Goal: Communication & Community: Participate in discussion

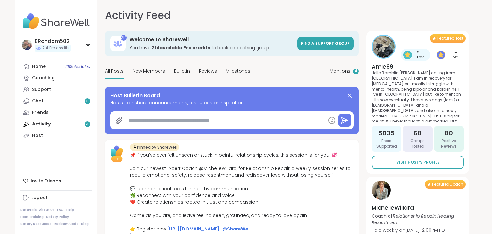
type textarea "*"
click at [336, 71] on span "Mentions" at bounding box center [340, 71] width 21 height 7
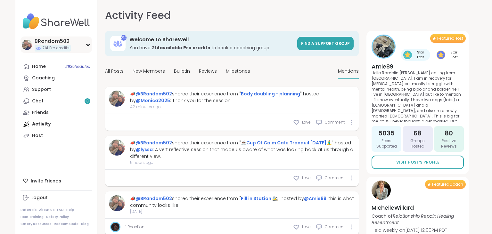
click at [87, 46] on icon at bounding box center [88, 44] width 5 height 3
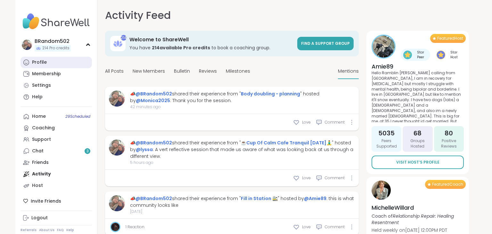
click at [58, 64] on link "Profile" at bounding box center [56, 63] width 71 height 12
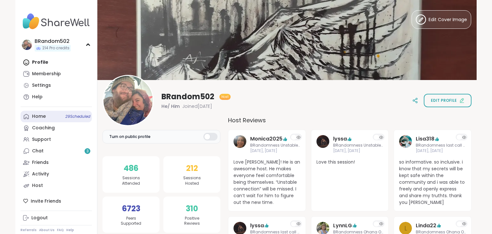
click at [44, 117] on div "Home 29 Scheduled" at bounding box center [39, 116] width 14 height 6
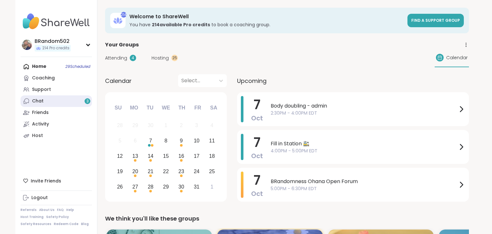
click at [50, 101] on link "Chat 3" at bounding box center [56, 101] width 71 height 12
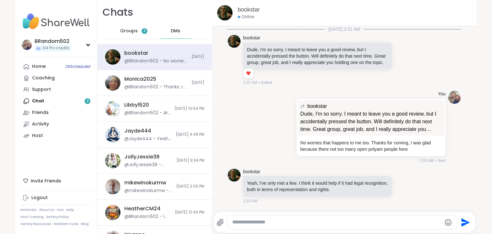
scroll to position [641, 0]
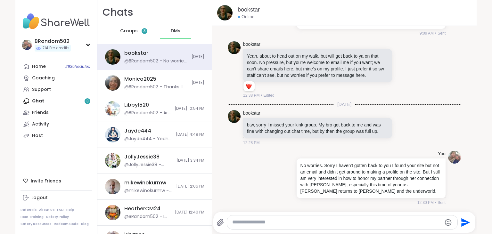
click at [129, 28] on span "Groups" at bounding box center [129, 31] width 18 height 6
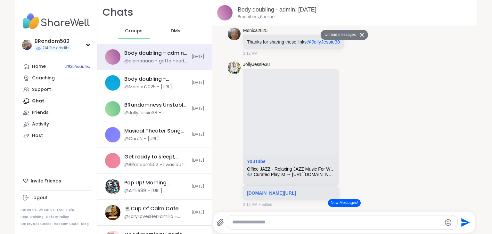
scroll to position [1267, 0]
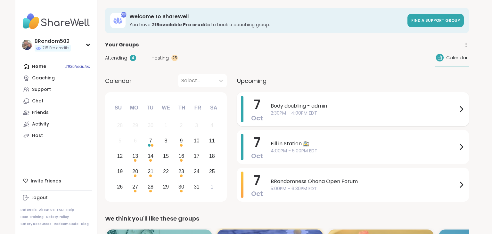
click at [277, 103] on span "Body doubling - admin" at bounding box center [364, 106] width 187 height 8
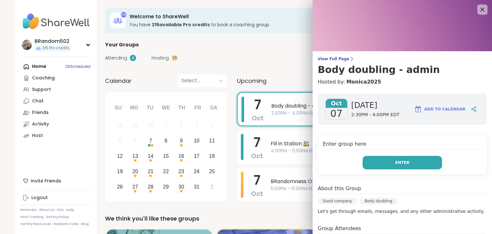
click at [389, 158] on button "Enter" at bounding box center [402, 162] width 79 height 13
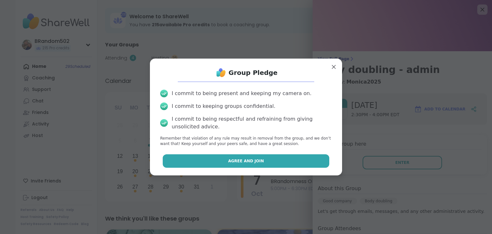
click at [308, 166] on button "Agree and Join" at bounding box center [246, 160] width 167 height 13
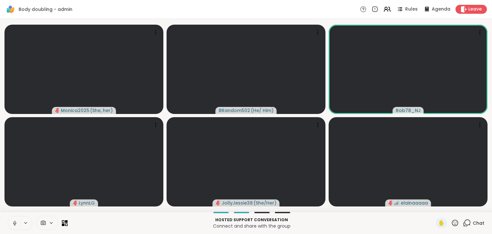
click at [14, 222] on icon at bounding box center [15, 222] width 2 height 3
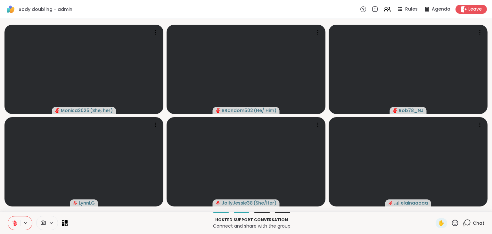
click at [457, 223] on icon at bounding box center [455, 223] width 8 height 8
click at [467, 224] on icon at bounding box center [467, 223] width 8 height 8
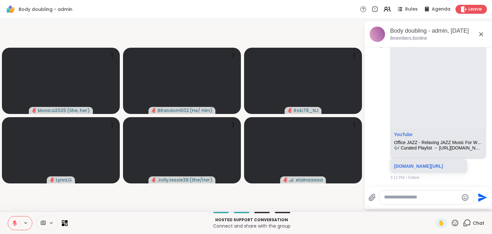
scroll to position [1375, 0]
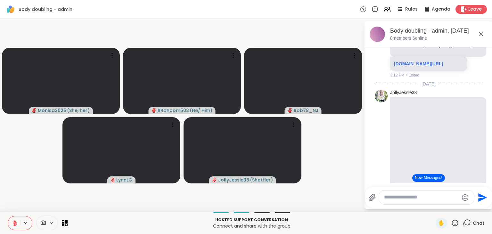
click at [466, 224] on icon at bounding box center [467, 223] width 8 height 8
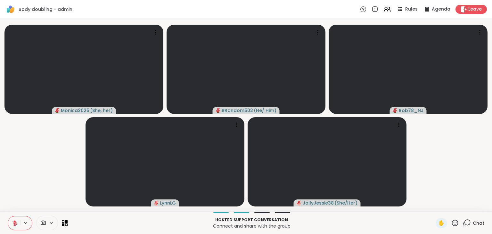
click at [466, 224] on icon at bounding box center [467, 223] width 8 height 8
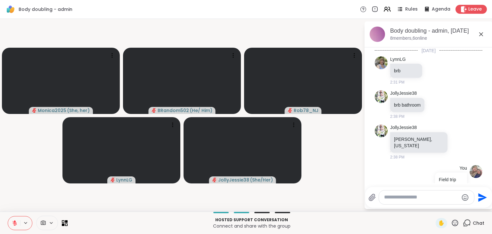
scroll to position [2637, 0]
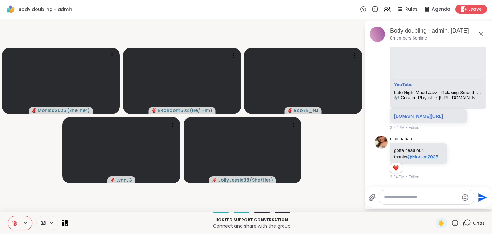
click at [15, 224] on icon at bounding box center [15, 223] width 6 height 6
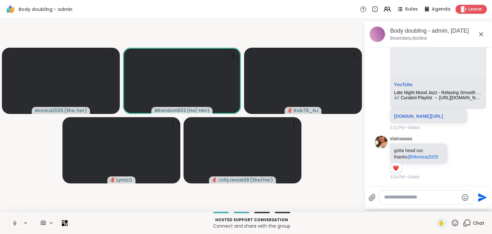
click at [15, 224] on icon at bounding box center [14, 223] width 3 height 2
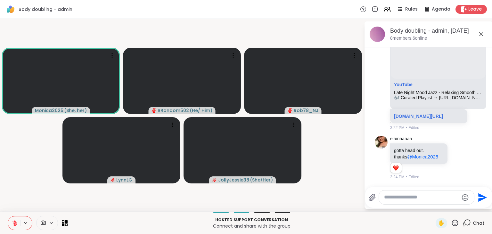
click at [15, 224] on icon at bounding box center [15, 223] width 6 height 6
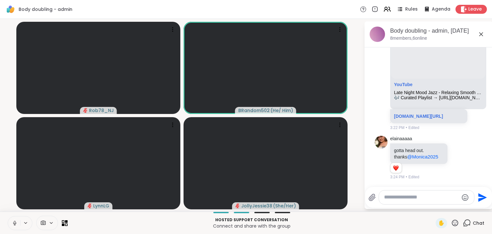
click at [15, 224] on icon at bounding box center [14, 223] width 3 height 2
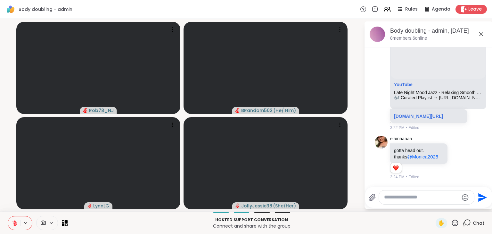
scroll to position [2696, 0]
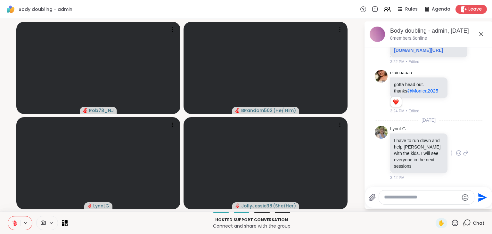
click at [459, 154] on icon at bounding box center [459, 153] width 2 height 1
click at [405, 146] on div "Select Reaction: Heart" at bounding box center [408, 143] width 6 height 6
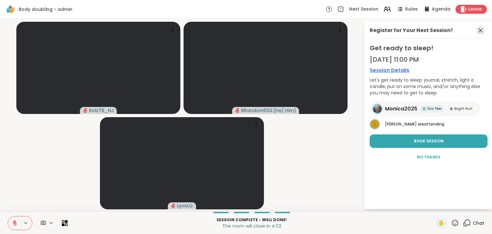
click at [482, 31] on icon at bounding box center [481, 31] width 4 height 4
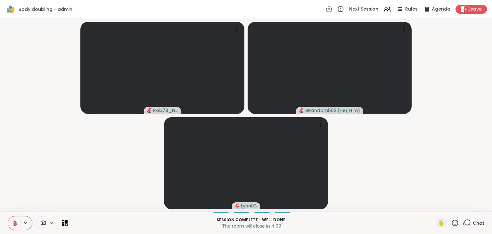
click at [16, 224] on icon at bounding box center [14, 223] width 4 height 4
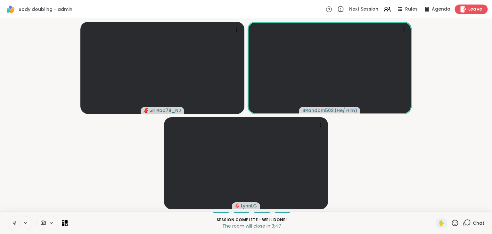
click at [471, 7] on span "Leave" at bounding box center [475, 9] width 14 height 7
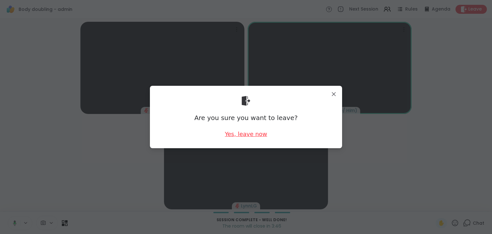
click at [244, 135] on div "Yes, leave now" at bounding box center [246, 134] width 42 height 8
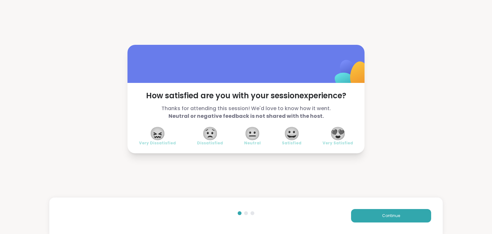
click at [343, 129] on span "😍" at bounding box center [338, 134] width 16 height 12
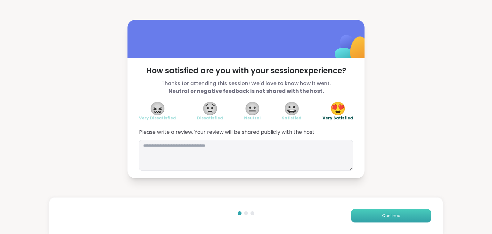
click at [377, 213] on button "Continue" at bounding box center [391, 215] width 80 height 13
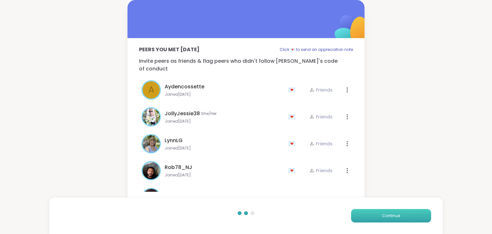
click at [377, 213] on button "Continue" at bounding box center [391, 215] width 80 height 13
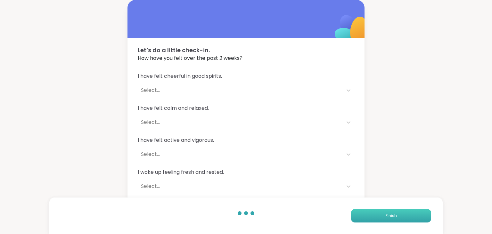
click at [377, 213] on button "Finish" at bounding box center [391, 215] width 80 height 13
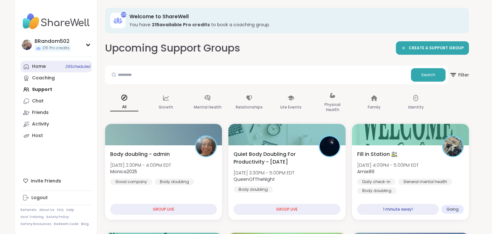
click at [62, 66] on link "Home 29 Scheduled" at bounding box center [56, 67] width 71 height 12
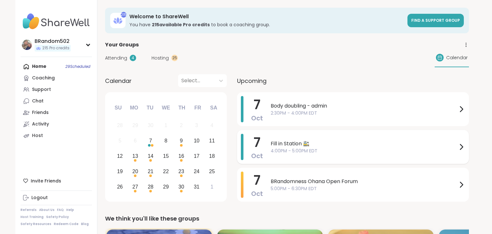
click at [302, 146] on span "Fill in Station 🚉" at bounding box center [364, 144] width 187 height 8
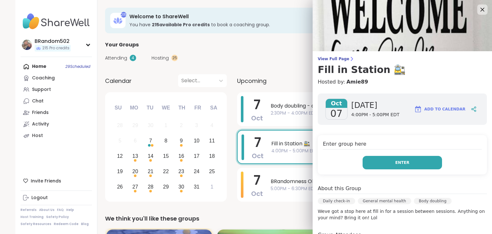
click at [366, 163] on button "Enter" at bounding box center [402, 162] width 79 height 13
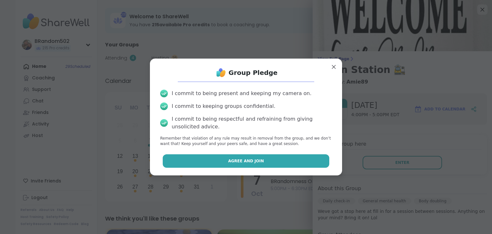
click at [301, 161] on button "Agree and Join" at bounding box center [246, 160] width 167 height 13
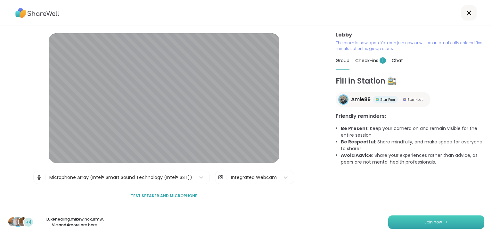
click at [413, 218] on button "Join now" at bounding box center [436, 222] width 96 height 13
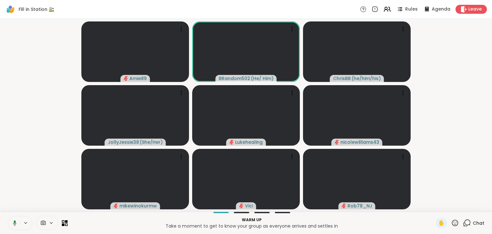
click at [17, 224] on button at bounding box center [13, 223] width 13 height 13
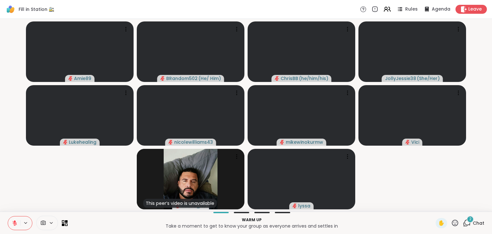
click at [468, 220] on div "2" at bounding box center [470, 219] width 7 height 7
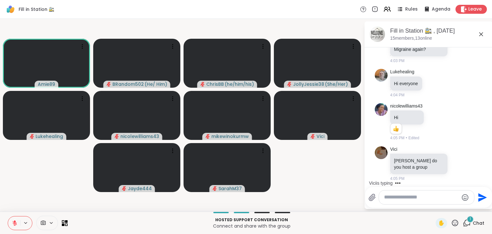
scroll to position [132, 0]
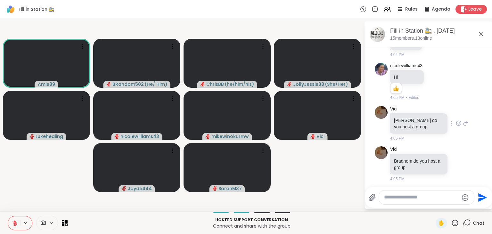
click at [467, 121] on icon at bounding box center [466, 123] width 4 height 4
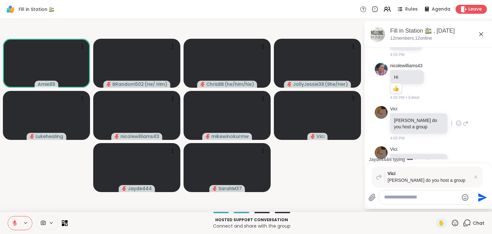
click at [465, 139] on div "Vici Bradmon do you host a group 4:05 PM" at bounding box center [429, 124] width 78 height 36
click at [476, 179] on icon at bounding box center [476, 177] width 6 height 6
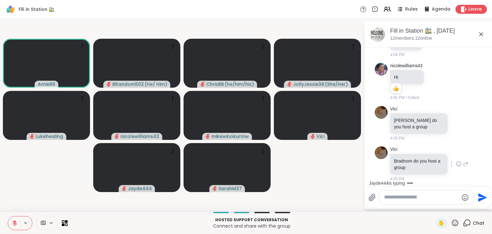
click at [466, 163] on icon at bounding box center [466, 164] width 6 height 8
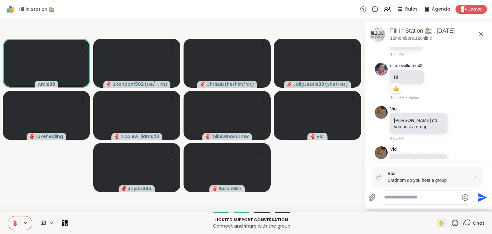
click at [405, 199] on textarea "Type your message" at bounding box center [421, 197] width 75 height 7
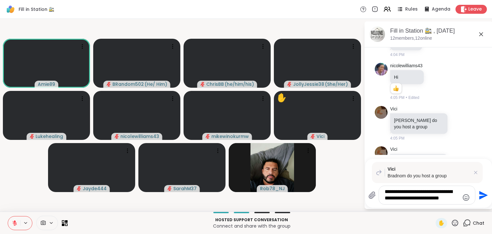
type textarea "**********"
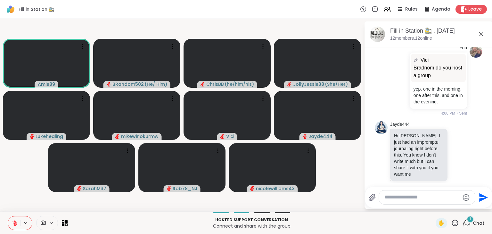
scroll to position [328, 0]
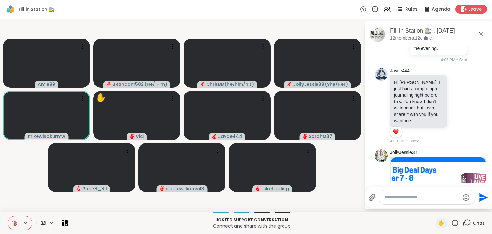
click at [469, 221] on icon at bounding box center [467, 223] width 8 height 8
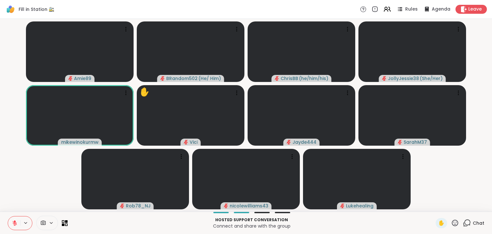
click at [469, 221] on icon at bounding box center [467, 223] width 8 height 8
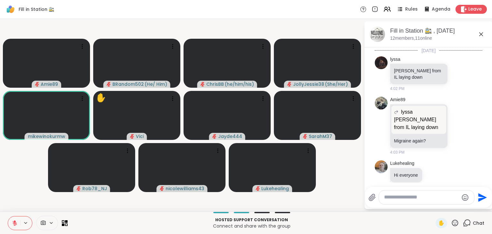
scroll to position [435, 0]
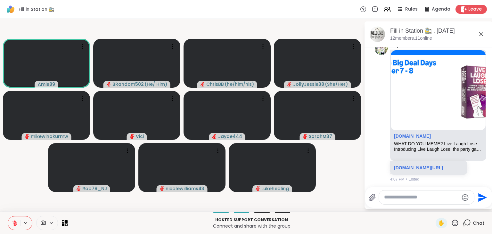
click at [14, 218] on button at bounding box center [14, 223] width 12 height 13
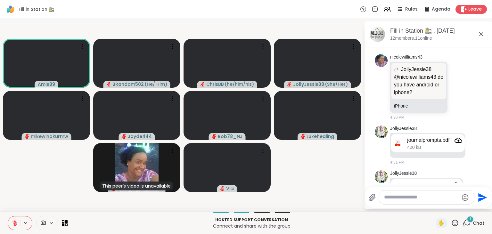
scroll to position [1817, 0]
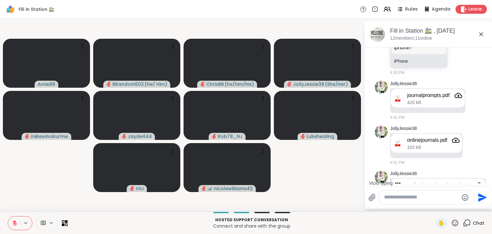
click at [15, 223] on icon at bounding box center [15, 223] width 6 height 6
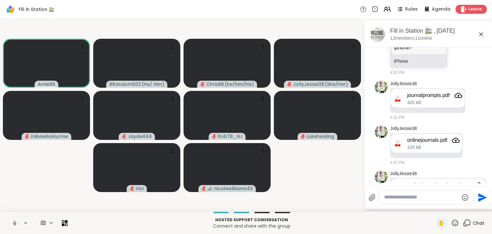
click at [15, 223] on icon at bounding box center [15, 223] width 6 height 6
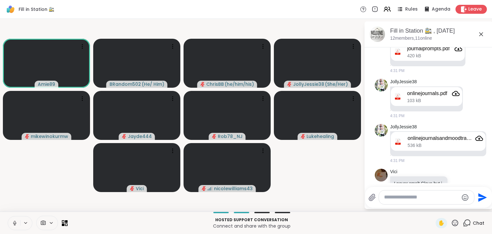
click at [15, 223] on icon at bounding box center [15, 223] width 6 height 6
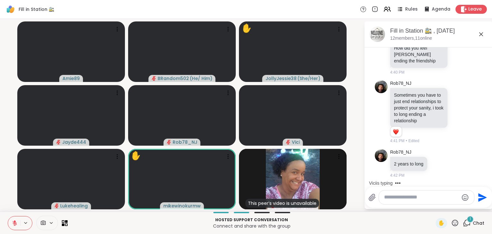
scroll to position [2544, 0]
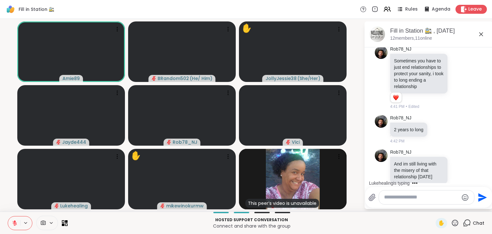
click at [16, 219] on button at bounding box center [14, 223] width 12 height 13
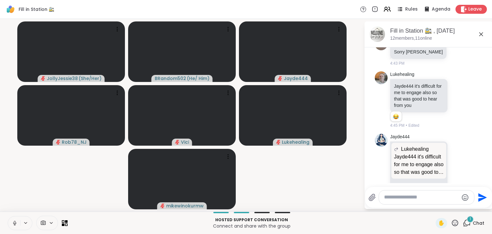
scroll to position [2774, 0]
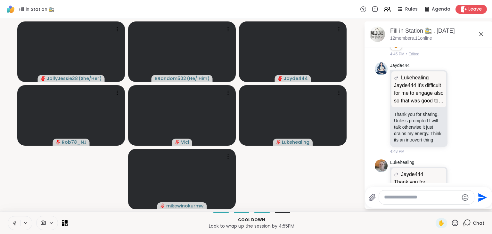
click at [11, 223] on button at bounding box center [14, 223] width 12 height 13
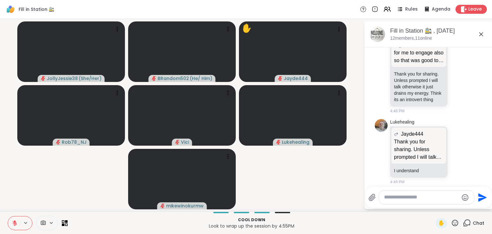
click at [11, 223] on button at bounding box center [14, 223] width 12 height 13
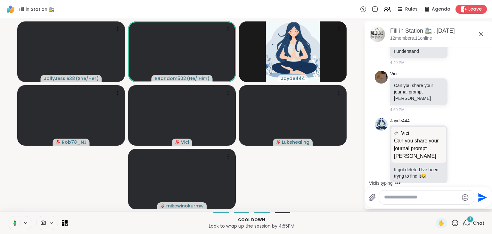
scroll to position [2974, 0]
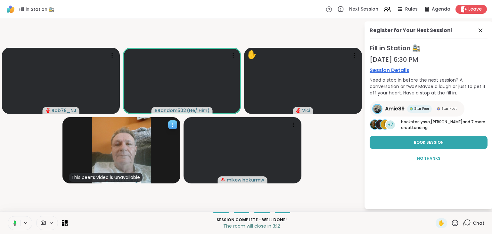
click at [172, 125] on icon at bounding box center [172, 125] width 6 height 6
click at [161, 129] on h4 "View Profile" at bounding box center [150, 130] width 27 height 6
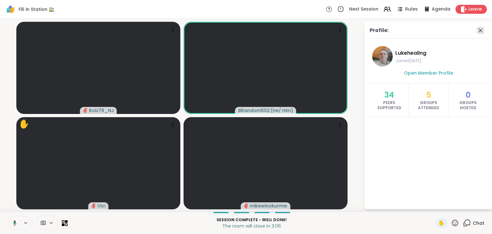
click at [479, 29] on icon at bounding box center [481, 31] width 8 height 8
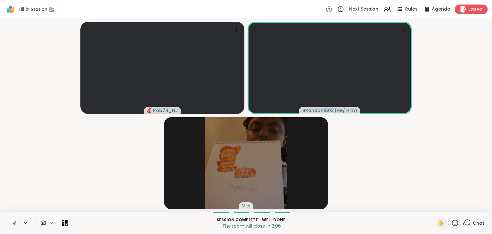
click at [470, 10] on span "Leave" at bounding box center [475, 9] width 14 height 7
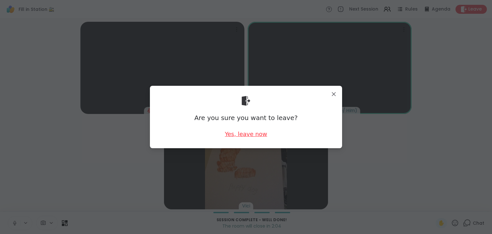
click at [245, 136] on div "Yes, leave now" at bounding box center [246, 134] width 42 height 8
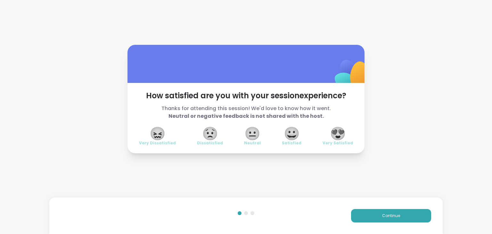
click at [339, 136] on span "😍" at bounding box center [338, 134] width 16 height 12
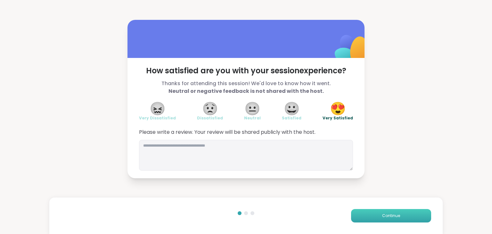
click at [386, 214] on span "Continue" at bounding box center [391, 216] width 18 height 6
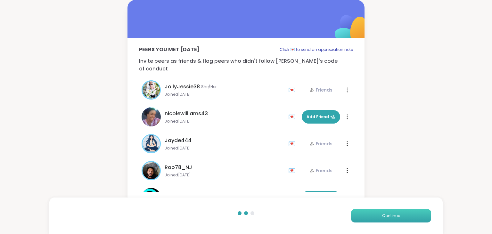
click at [386, 214] on span "Continue" at bounding box center [391, 216] width 18 height 6
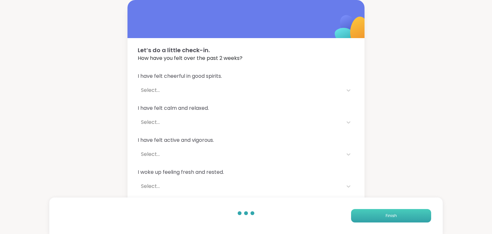
click at [386, 214] on span "Finish" at bounding box center [391, 216] width 11 height 6
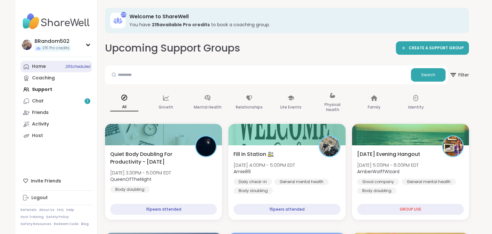
click at [51, 68] on link "Home 28 Scheduled" at bounding box center [56, 67] width 71 height 12
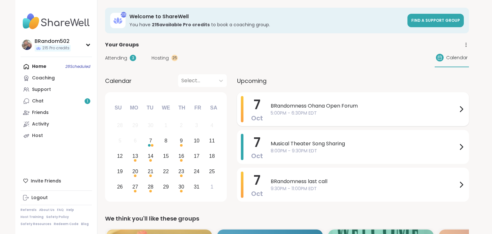
click at [319, 111] on span "5:00PM - 6:30PM EDT" at bounding box center [364, 113] width 187 height 7
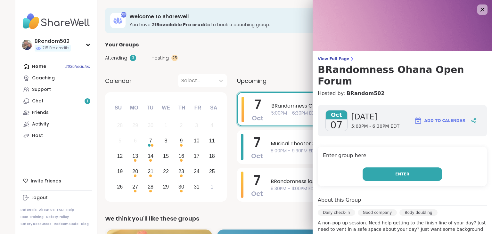
click at [386, 168] on button "Enter" at bounding box center [402, 174] width 79 height 13
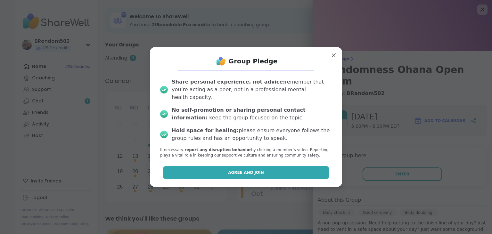
click at [277, 166] on button "Agree and Join" at bounding box center [246, 172] width 167 height 13
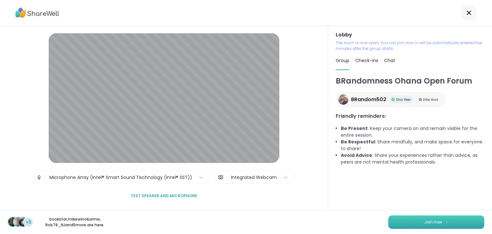
click at [411, 224] on button "Join now" at bounding box center [436, 222] width 96 height 13
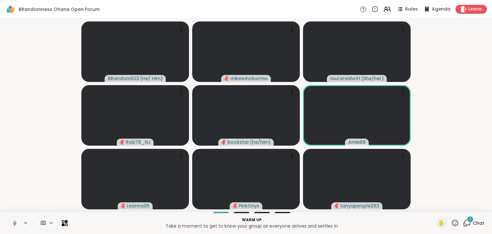
click at [467, 221] on div "1" at bounding box center [470, 219] width 7 height 7
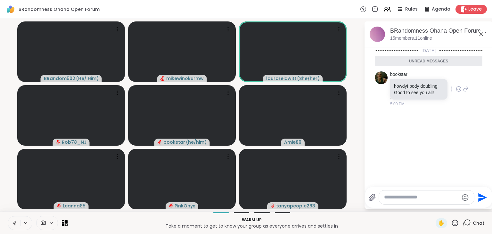
click at [459, 89] on icon at bounding box center [459, 89] width 6 height 6
click at [410, 79] on div "Select Reaction: Heart" at bounding box center [408, 79] width 6 height 6
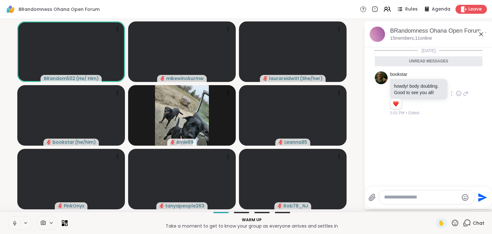
click at [15, 225] on icon at bounding box center [15, 223] width 6 height 6
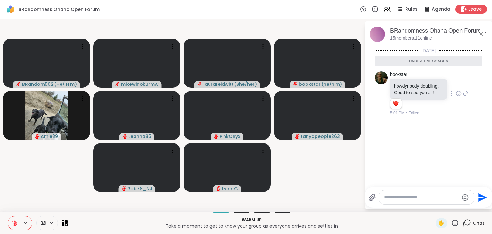
click at [15, 225] on icon at bounding box center [14, 223] width 4 height 4
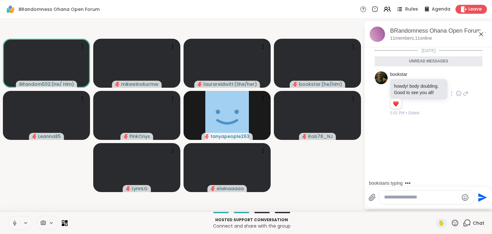
click at [404, 10] on icon at bounding box center [400, 9] width 8 height 8
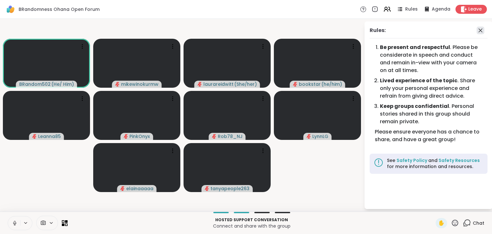
click at [482, 29] on icon at bounding box center [481, 31] width 8 height 8
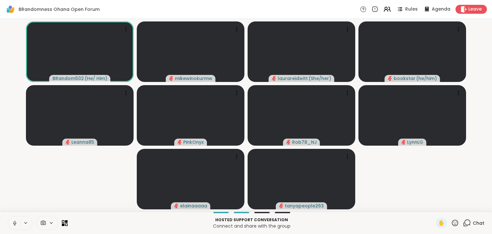
click at [467, 225] on icon at bounding box center [467, 223] width 8 height 8
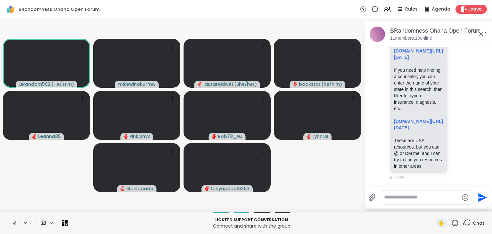
scroll to position [213, 0]
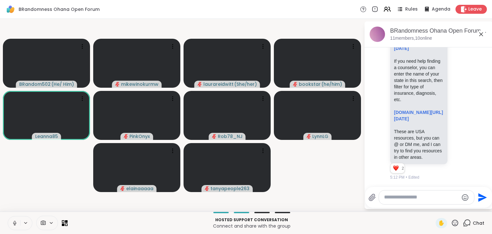
click at [12, 221] on icon at bounding box center [15, 223] width 6 height 6
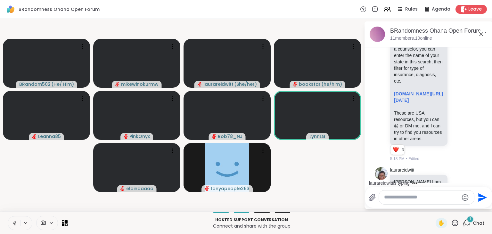
scroll to position [253, 0]
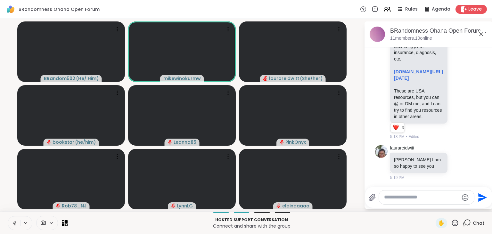
click at [15, 225] on icon at bounding box center [15, 223] width 6 height 6
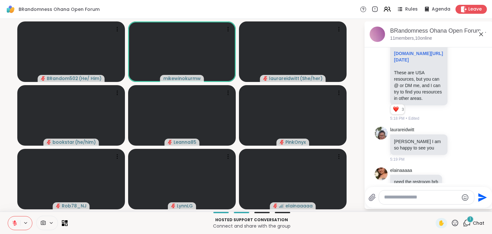
scroll to position [287, 0]
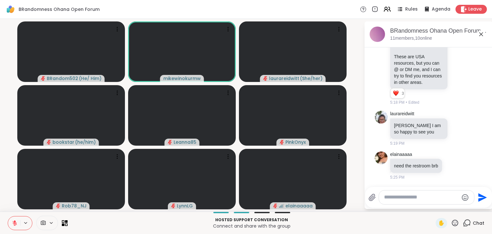
click at [14, 223] on icon at bounding box center [14, 223] width 4 height 4
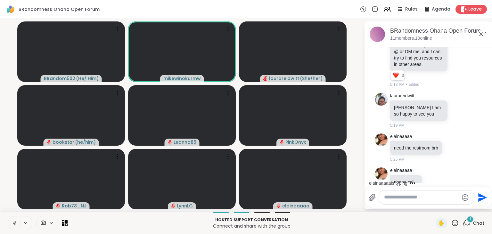
scroll to position [321, 0]
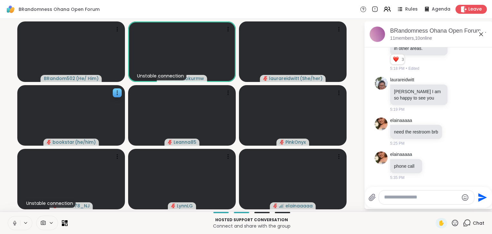
drag, startPoint x: 12, startPoint y: 210, endPoint x: 26, endPoint y: 122, distance: 88.7
click at [26, 122] on video-player-container "BRandom502 ( He/ Him ) Unstable connection mikewinokurmw laurareidwitt ( She/he…" at bounding box center [182, 115] width 356 height 188
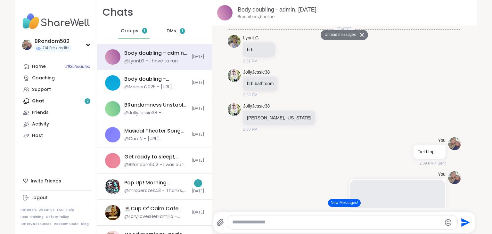
scroll to position [1267, 0]
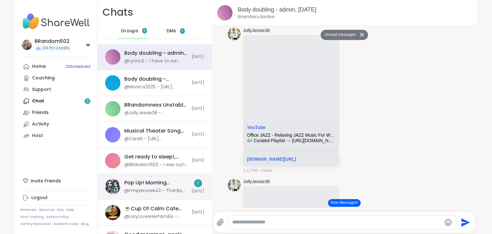
click at [138, 186] on div "Pop Up! Morning Session!, Oct 07" at bounding box center [155, 182] width 63 height 7
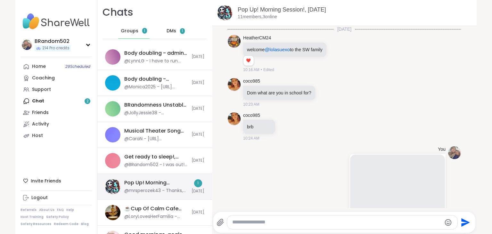
scroll to position [630, 0]
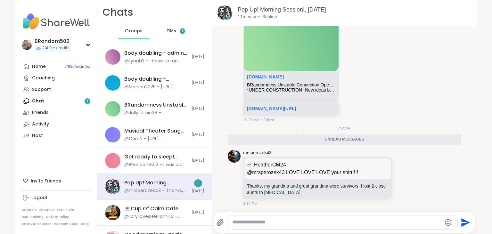
click at [170, 33] on span "DMs" at bounding box center [172, 31] width 10 height 6
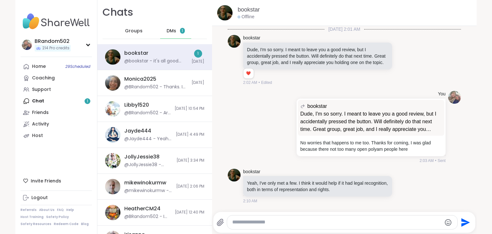
scroll to position [722, 0]
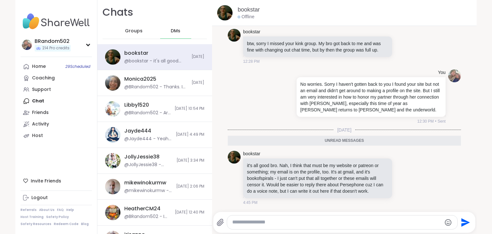
click at [271, 222] on textarea "Type your message" at bounding box center [336, 222] width 209 height 7
type textarea "****"
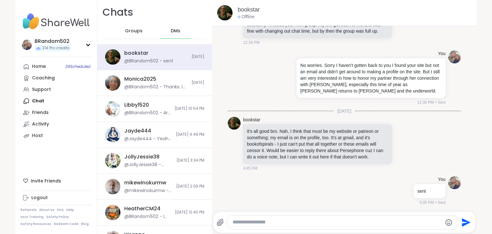
scroll to position [741, 0]
click at [37, 68] on div "Home 29 Scheduled" at bounding box center [39, 66] width 14 height 6
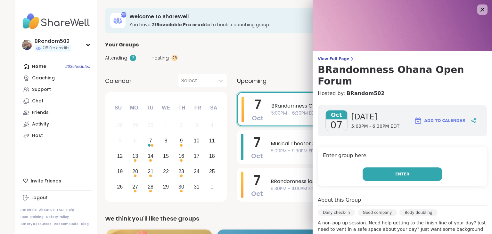
click at [384, 168] on button "Enter" at bounding box center [402, 174] width 79 height 13
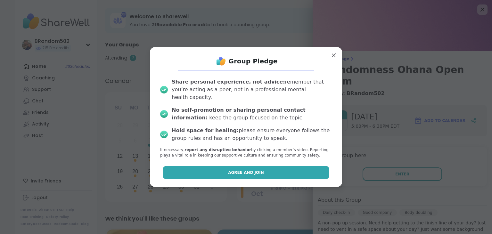
click at [301, 171] on button "Agree and Join" at bounding box center [246, 172] width 167 height 13
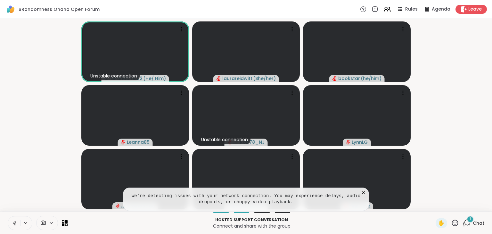
click at [364, 192] on icon at bounding box center [363, 192] width 3 height 3
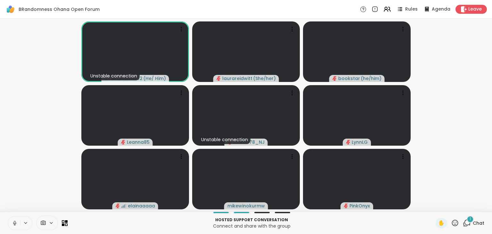
click at [467, 224] on icon at bounding box center [467, 223] width 8 height 8
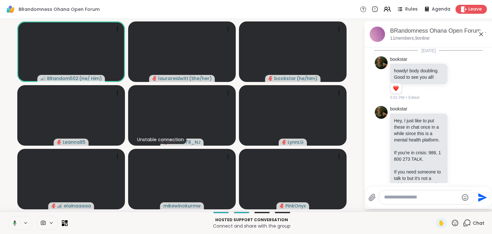
scroll to position [413, 0]
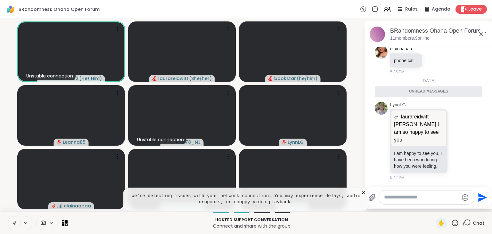
click at [363, 194] on icon at bounding box center [363, 192] width 3 height 3
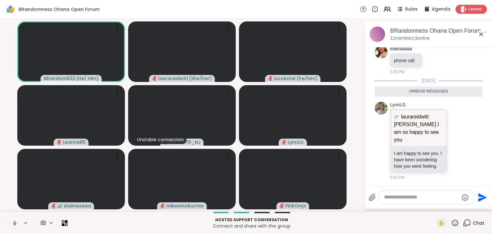
click at [14, 223] on icon at bounding box center [15, 223] width 6 height 6
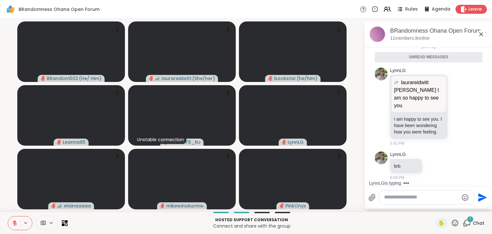
scroll to position [432, 0]
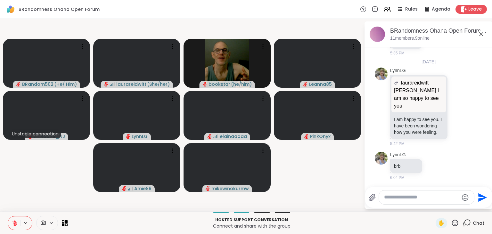
click at [12, 221] on icon at bounding box center [15, 223] width 6 height 6
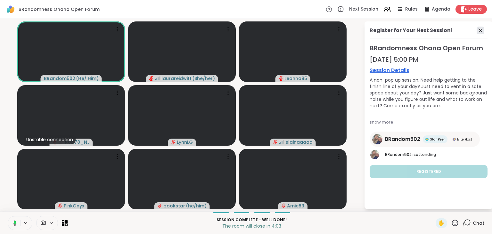
click at [484, 30] on icon at bounding box center [481, 31] width 8 height 8
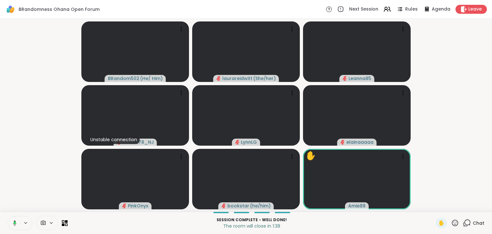
click at [467, 224] on icon at bounding box center [467, 223] width 8 height 8
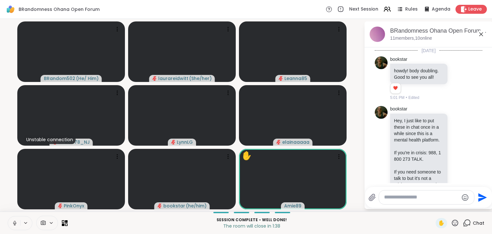
scroll to position [459, 0]
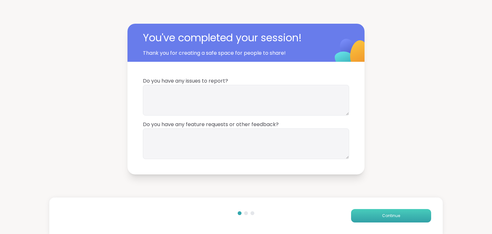
click at [376, 210] on button "Continue" at bounding box center [391, 215] width 80 height 13
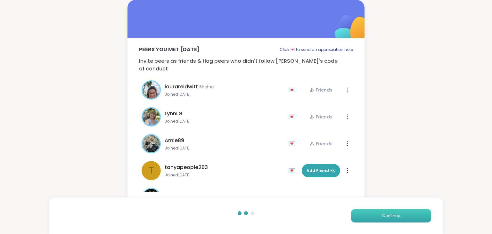
click at [376, 210] on button "Continue" at bounding box center [391, 215] width 80 height 13
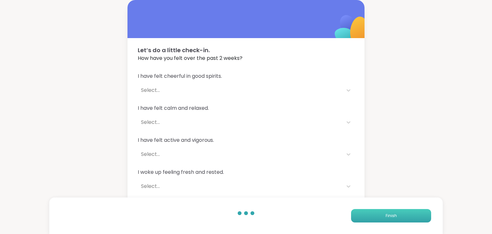
click at [376, 210] on button "Finish" at bounding box center [391, 215] width 80 height 13
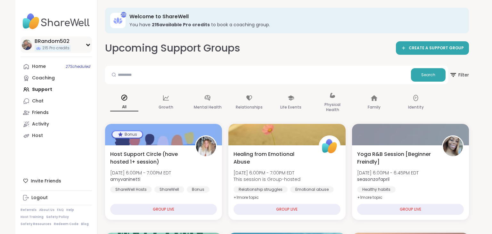
click at [88, 45] on icon at bounding box center [88, 45] width 3 height 2
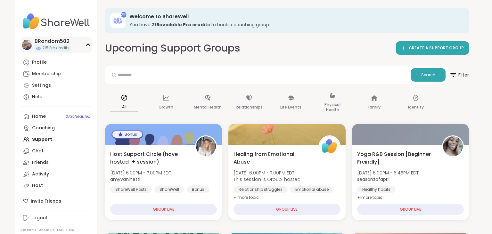
click at [88, 45] on icon at bounding box center [88, 44] width 5 height 3
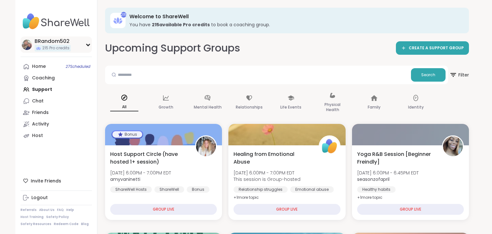
click at [88, 45] on icon at bounding box center [88, 45] width 3 height 2
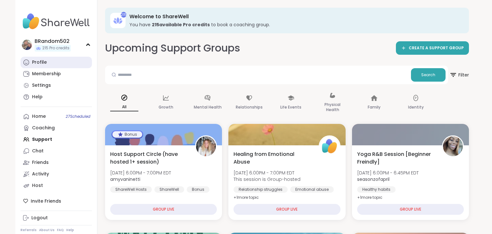
click at [45, 60] on div "Profile" at bounding box center [39, 62] width 15 height 6
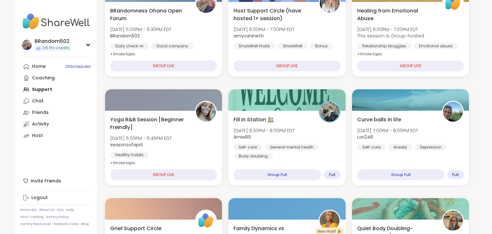
scroll to position [147, 0]
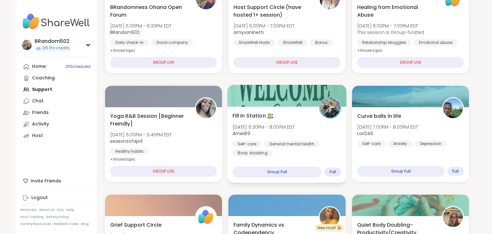
click at [299, 112] on div "Fill in Station 🚉 [DATE] 6:30PM - 8:00PM EDT Amie89 Self-care General mental he…" at bounding box center [286, 145] width 119 height 76
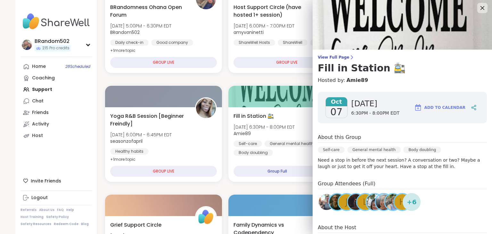
scroll to position [1, 0]
click at [485, 5] on icon at bounding box center [482, 8] width 8 height 8
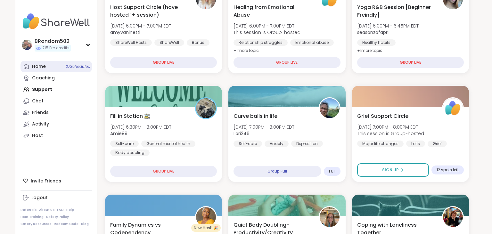
click at [52, 67] on link "Home 27 Scheduled" at bounding box center [56, 67] width 71 height 12
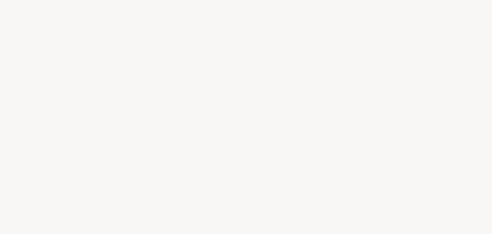
scroll to position [0, 0]
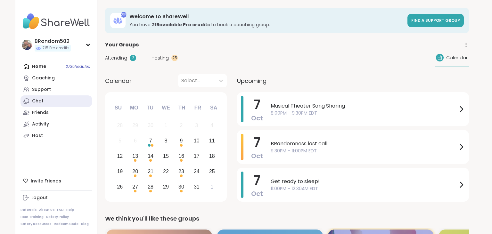
click at [57, 102] on link "Chat" at bounding box center [56, 101] width 71 height 12
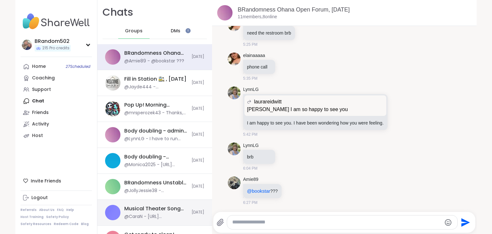
click at [162, 219] on div "@CaraN - [URL][DOMAIN_NAME]" at bounding box center [155, 217] width 63 height 6
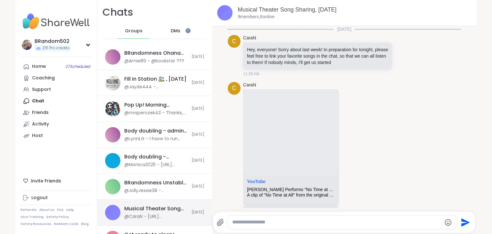
scroll to position [28, 0]
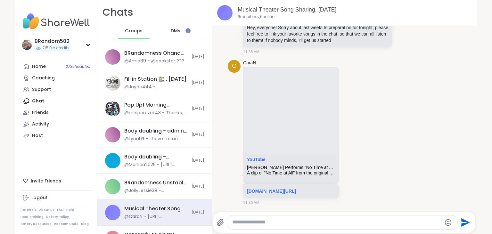
click at [249, 224] on textarea "Type your message" at bounding box center [336, 222] width 209 height 7
paste textarea "**********"
type textarea "**********"
click at [462, 219] on icon "Send" at bounding box center [466, 222] width 9 height 9
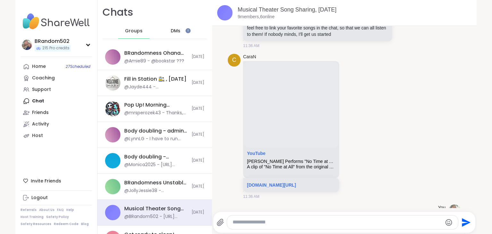
scroll to position [62, 0]
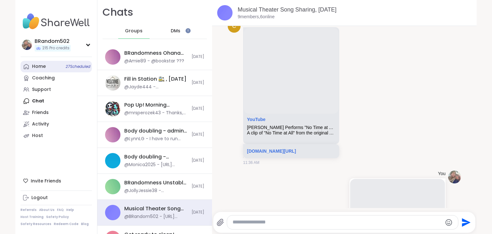
click at [47, 67] on link "Home 27 Scheduled" at bounding box center [56, 67] width 71 height 12
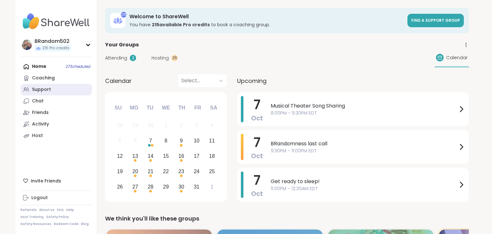
click at [46, 88] on div "Support" at bounding box center [41, 90] width 19 height 6
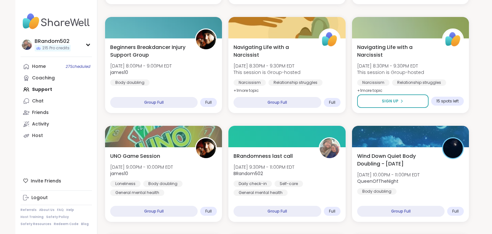
scroll to position [562, 0]
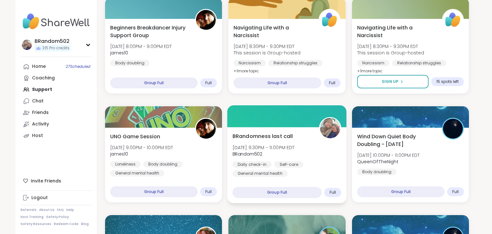
click at [315, 139] on div "BRandomness last call Tue, Oct 07 | 9:30PM - 11:00PM EDT BRandom502 Daily check…" at bounding box center [287, 154] width 109 height 45
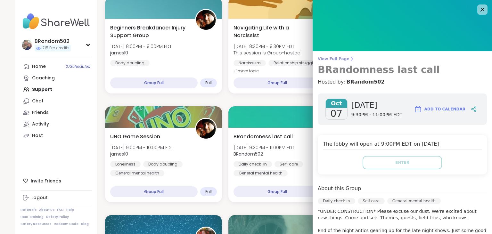
click at [340, 61] on span "View Full Page" at bounding box center [402, 58] width 169 height 5
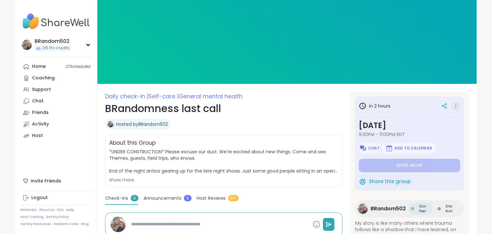
click at [457, 106] on icon at bounding box center [456, 106] width 6 height 9
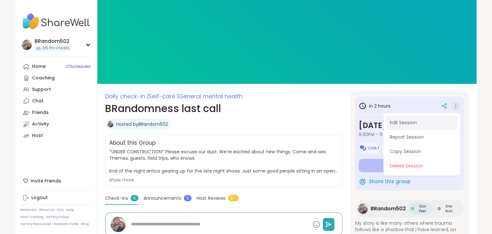
click at [412, 123] on button "Edit Session" at bounding box center [422, 123] width 72 height 14
type textarea "*"
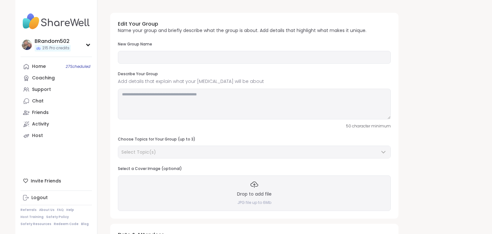
type input "**********"
type textarea "**********"
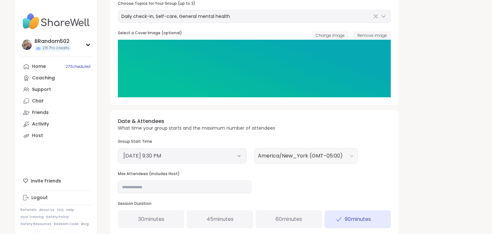
scroll to position [151, 0]
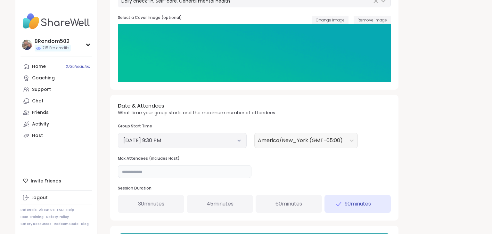
click at [163, 171] on input "**" at bounding box center [185, 171] width 134 height 13
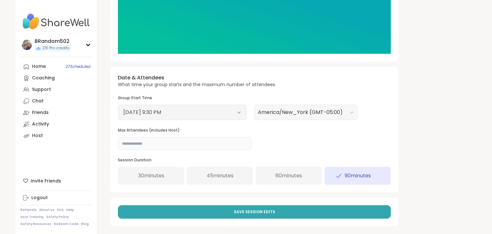
scroll to position [183, 0]
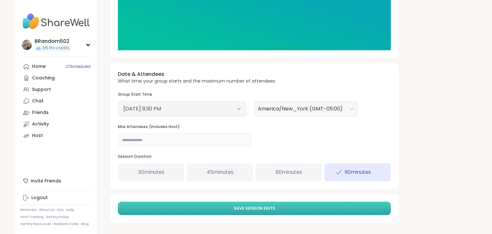
type input "**"
click at [260, 210] on span "Save Session Edits" at bounding box center [254, 209] width 41 height 6
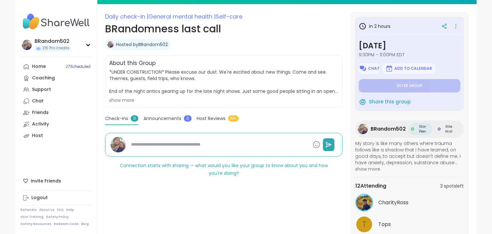
scroll to position [100, 0]
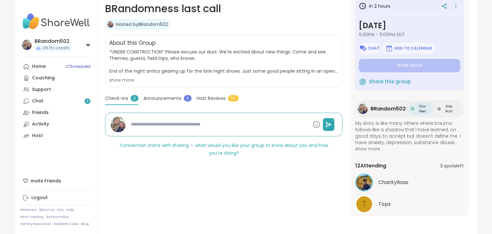
type textarea "*"
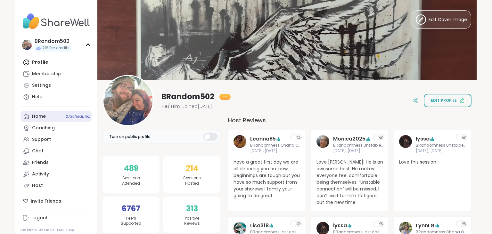
click at [38, 115] on div "Home 27 Scheduled" at bounding box center [39, 116] width 14 height 6
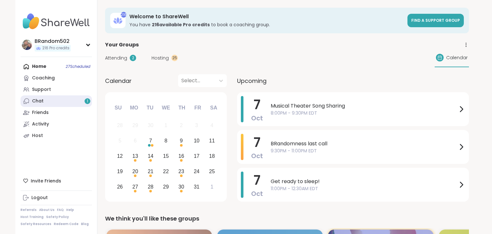
click at [50, 96] on link "Chat 1" at bounding box center [56, 101] width 71 height 12
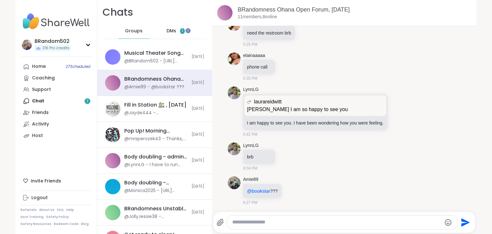
click at [168, 30] on span "DMs" at bounding box center [172, 31] width 10 height 6
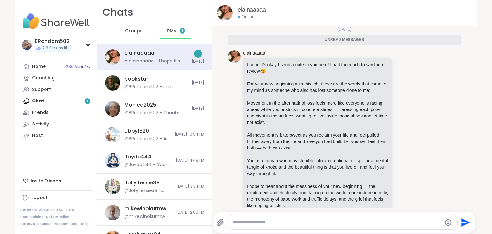
scroll to position [14, 0]
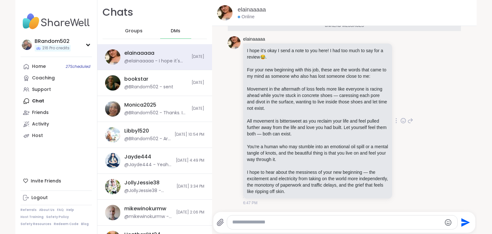
click at [404, 121] on icon at bounding box center [403, 121] width 2 height 1
click at [353, 111] on div "Select Reaction: Heart" at bounding box center [353, 111] width 6 height 6
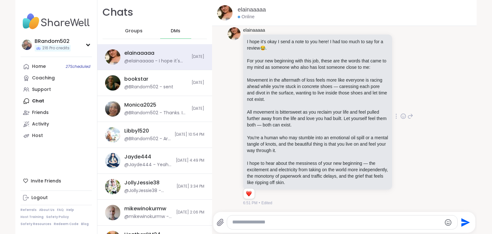
click at [307, 220] on textarea "Type your message" at bounding box center [336, 222] width 209 height 7
type textarea "**********"
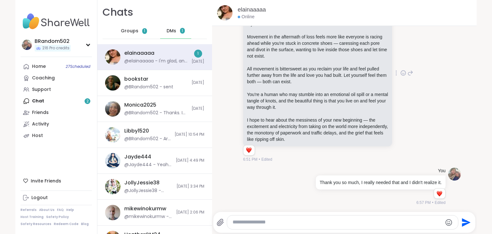
scroll to position [113, 0]
